Goal: Navigation & Orientation: Find specific page/section

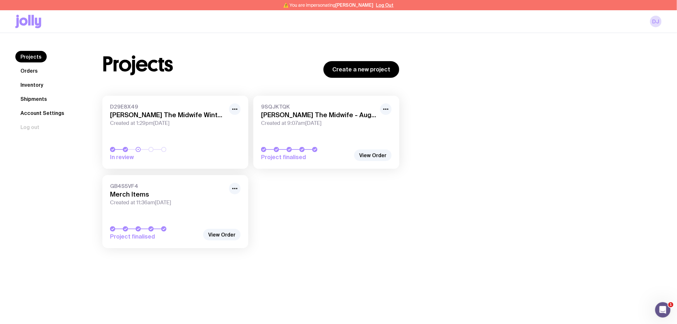
click at [204, 199] on span "Created at 11:36am[DATE]" at bounding box center [167, 202] width 115 height 6
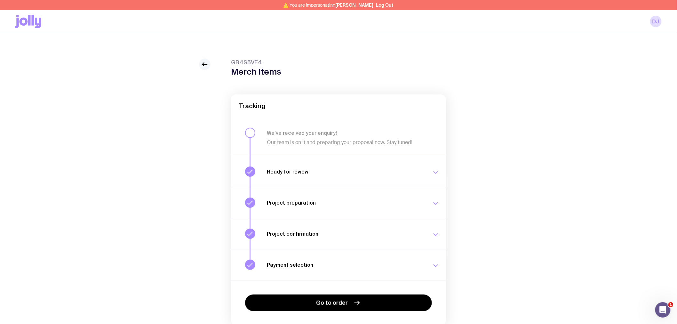
click at [203, 63] on icon at bounding box center [205, 64] width 8 height 8
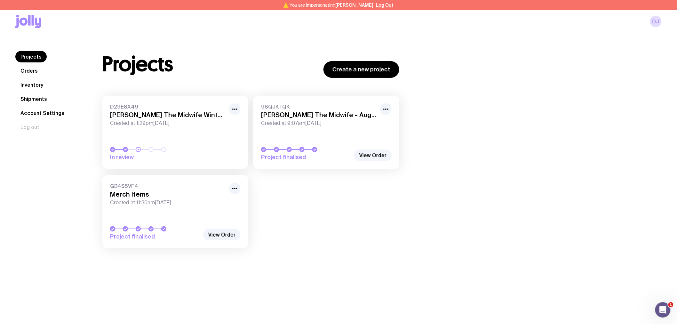
click at [34, 95] on link "Shipments" at bounding box center [33, 99] width 37 height 12
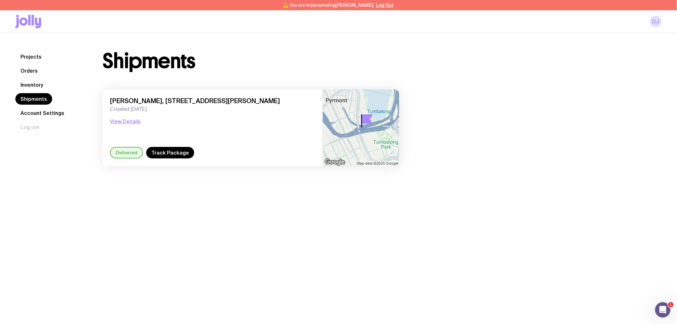
click at [32, 85] on link "Inventory" at bounding box center [31, 85] width 33 height 12
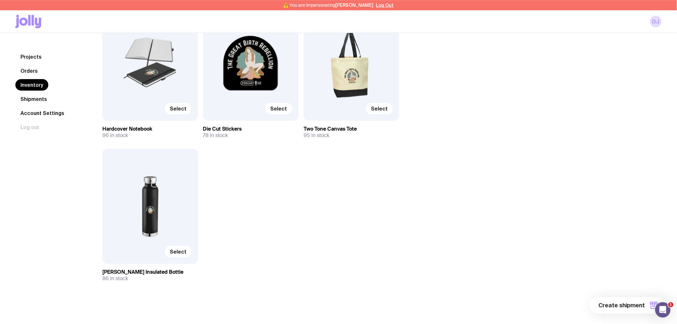
scroll to position [820, 0]
